Goal: Task Accomplishment & Management: Use online tool/utility

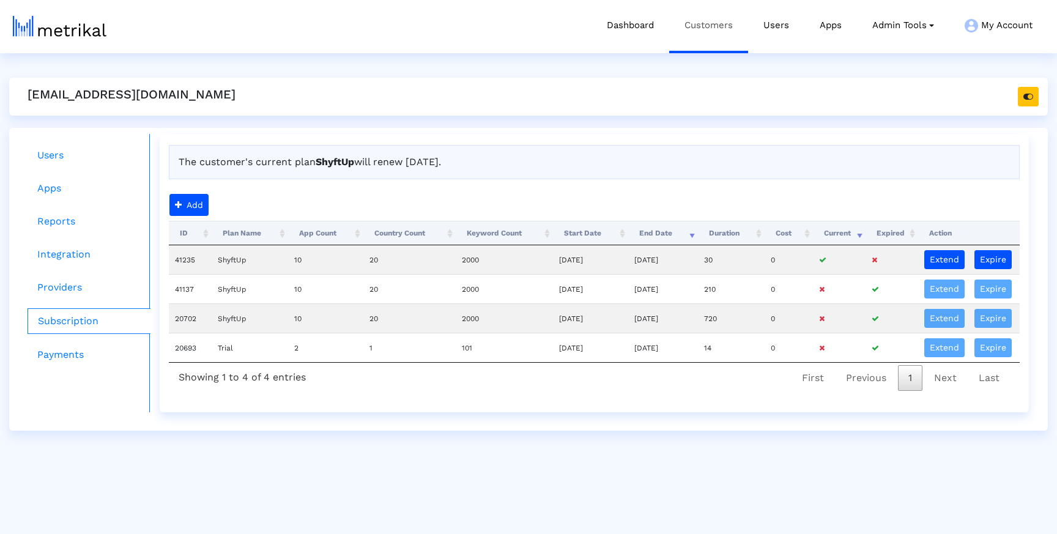
click at [724, 22] on link "Customers" at bounding box center [708, 25] width 79 height 51
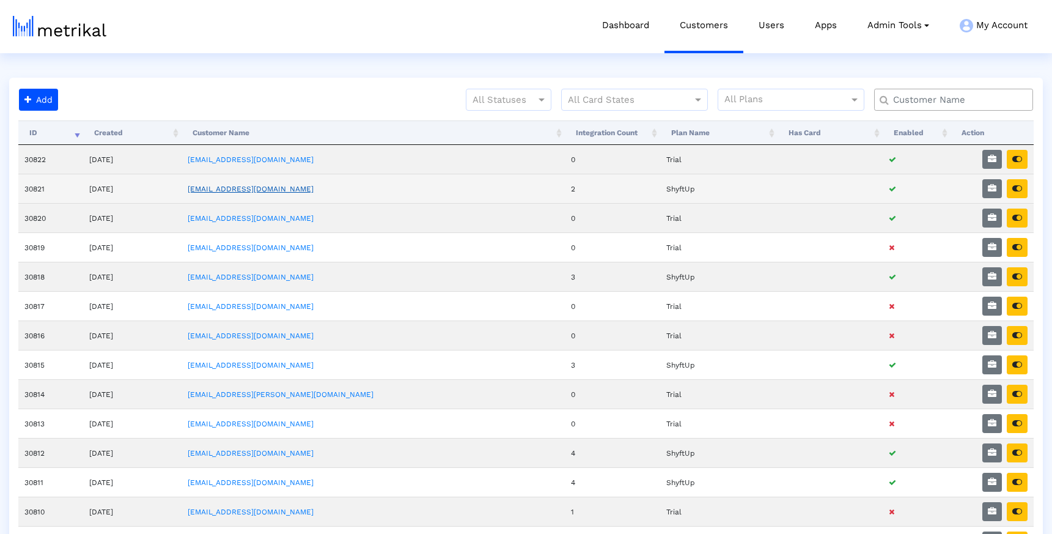
click at [286, 190] on link "weatherbug@shyftup.com" at bounding box center [251, 189] width 126 height 9
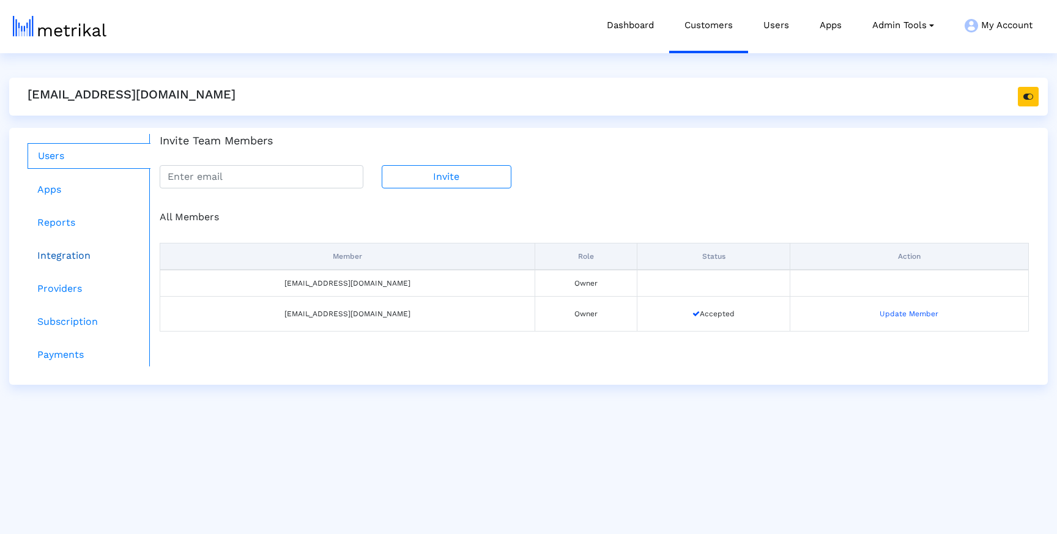
click at [66, 262] on link "Integration" at bounding box center [89, 255] width 123 height 24
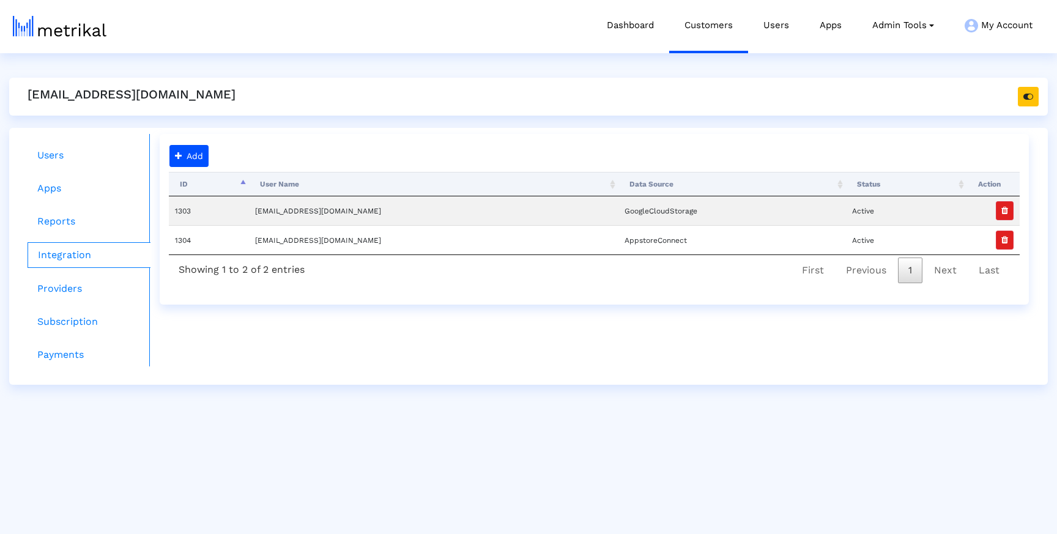
click at [393, 123] on crea-customer-details "weatherbug@shyftup.com Users Apps Reports Integration Providers Subscription Pa…" at bounding box center [528, 231] width 1038 height 307
click at [175, 157] on span at bounding box center [178, 156] width 7 height 9
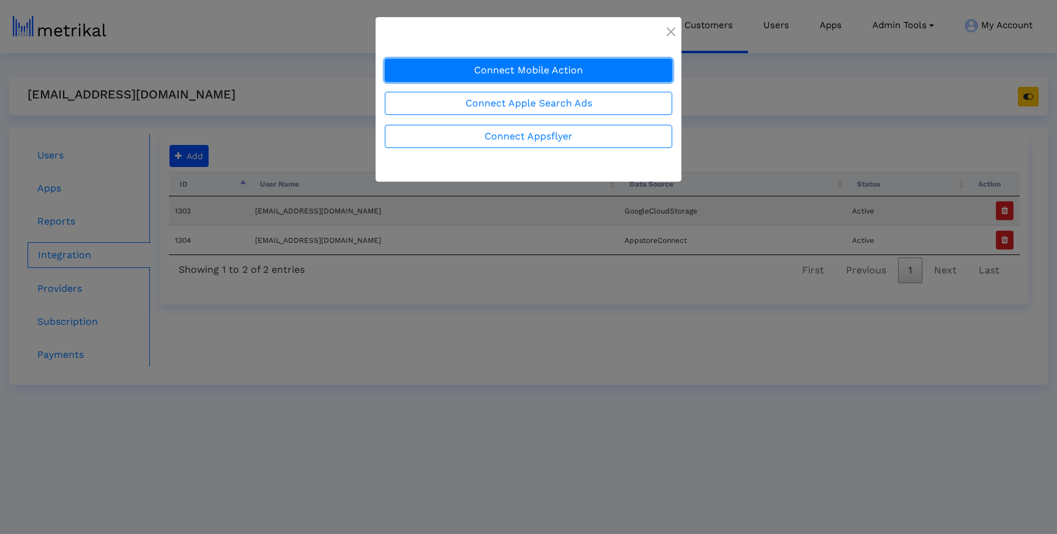
click at [472, 75] on button "Connect Mobile Action" at bounding box center [528, 70] width 287 height 23
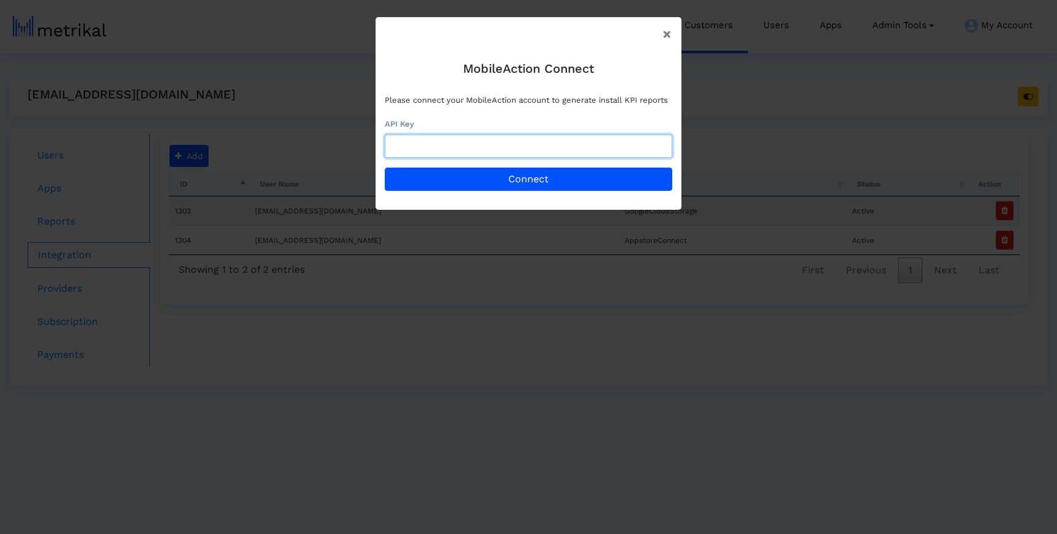
click at [459, 142] on input "text" at bounding box center [528, 146] width 287 height 23
paste input "130fef99-2685-4997-90d8-b861e1e2d404"
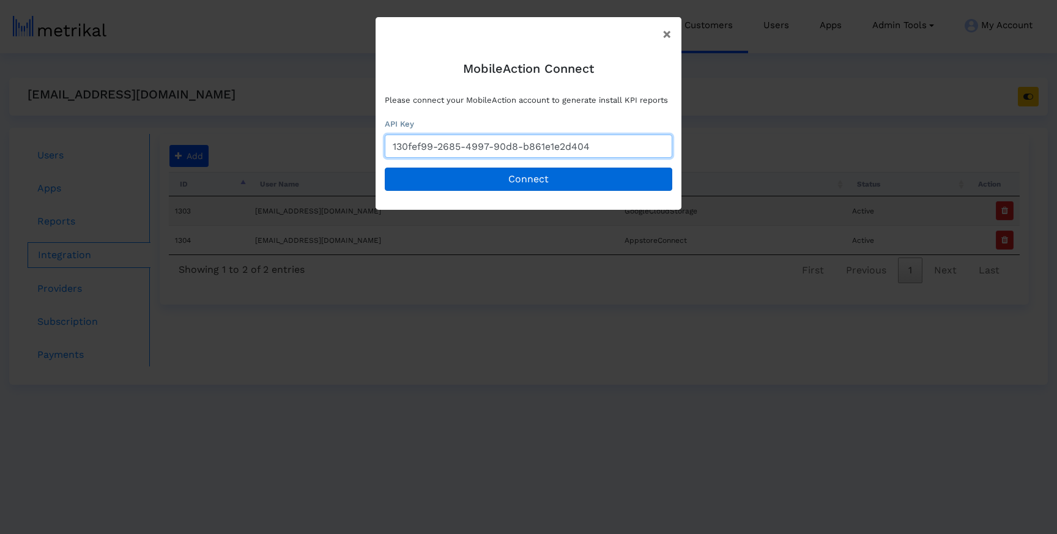
type input "130fef99-2685-4997-90d8-b861e1e2d404"
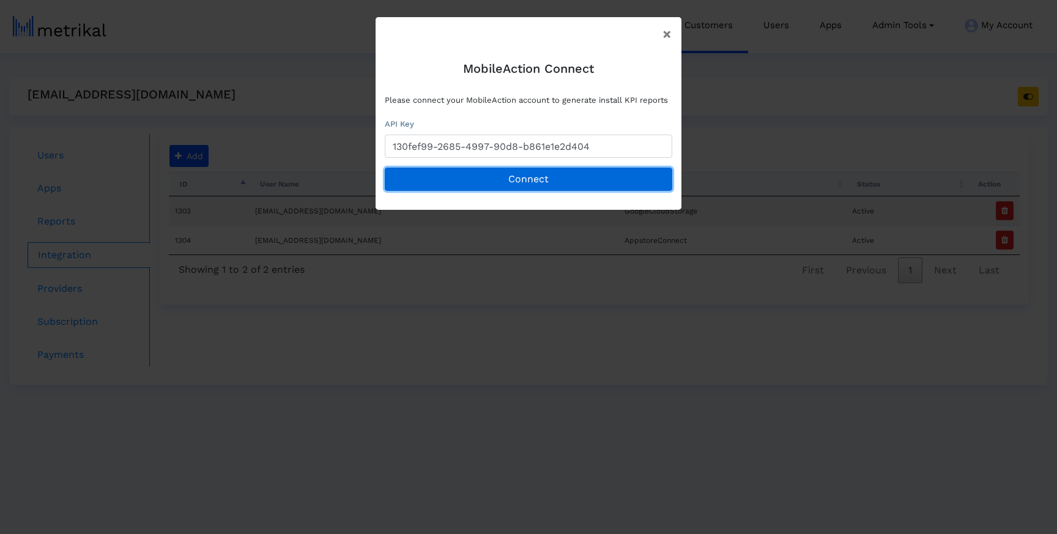
click at [471, 178] on button "Connect" at bounding box center [528, 179] width 287 height 23
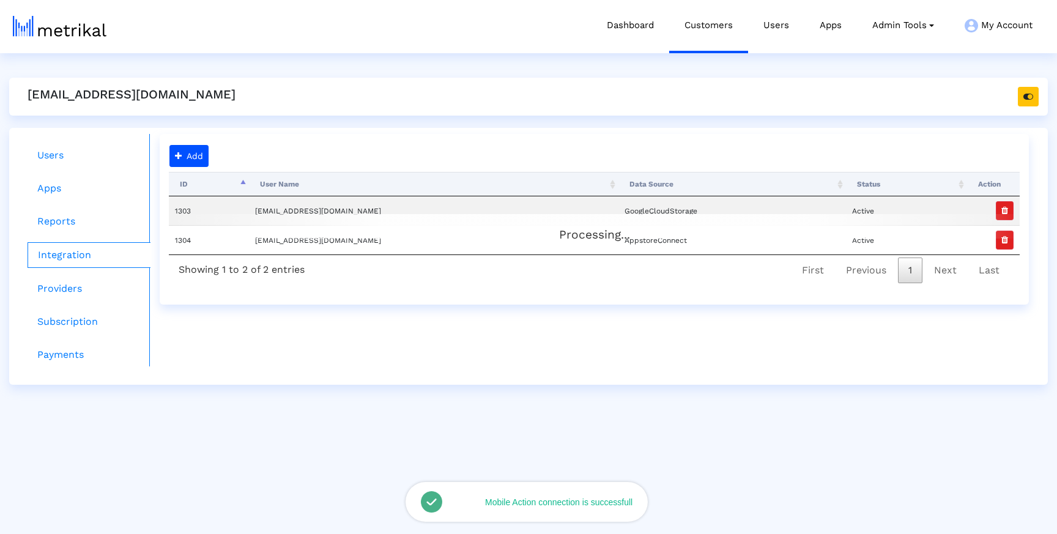
click at [470, 119] on crea-customer-details "weatherbug@shyftup.com Users Apps Reports Integration Providers Subscription Pa…" at bounding box center [528, 231] width 1038 height 307
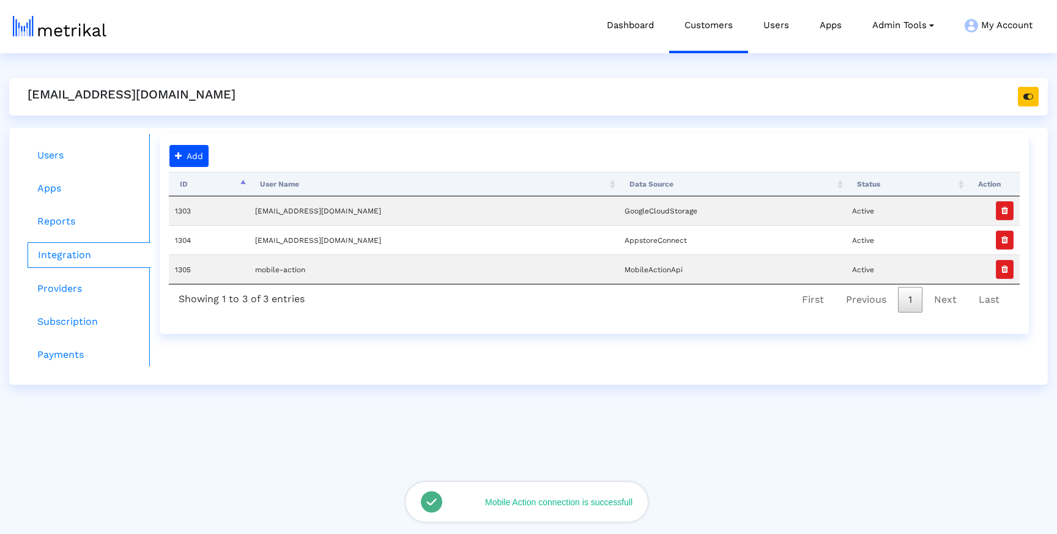
click at [467, 72] on html "Dashboard Customers Users Apps Admin Tools Task Manager Subscription Manager Pl…" at bounding box center [528, 192] width 1057 height 385
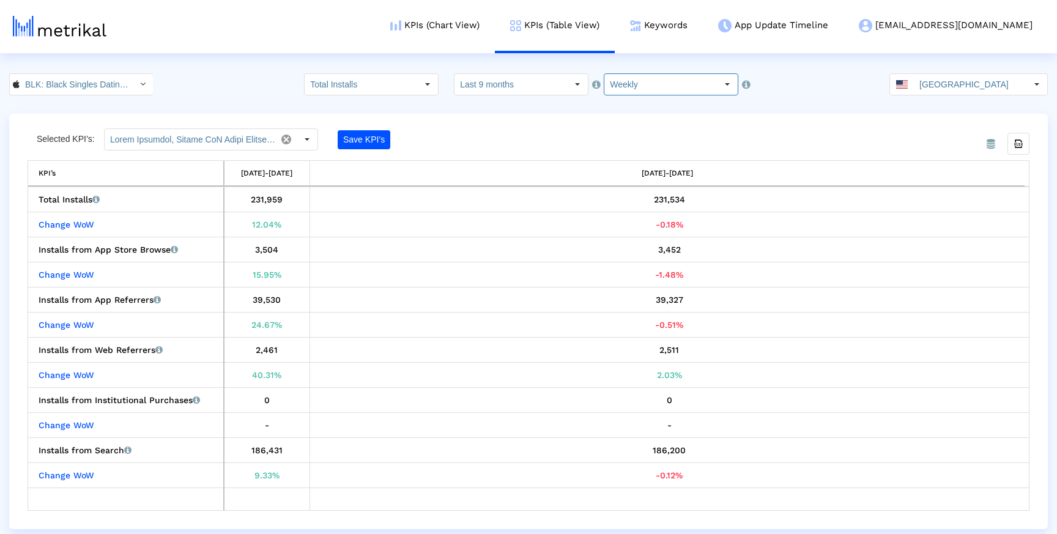
click at [651, 136] on div "Selected KPI’s: Save KPI’s" at bounding box center [404, 139] width 752 height 22
